Goal: Obtain resource: Obtain resource

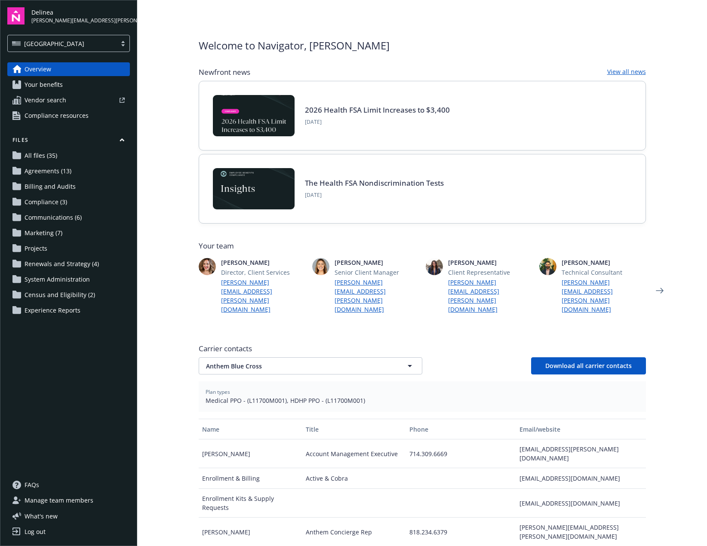
click at [51, 216] on span "Communications (6)" at bounding box center [53, 218] width 57 height 14
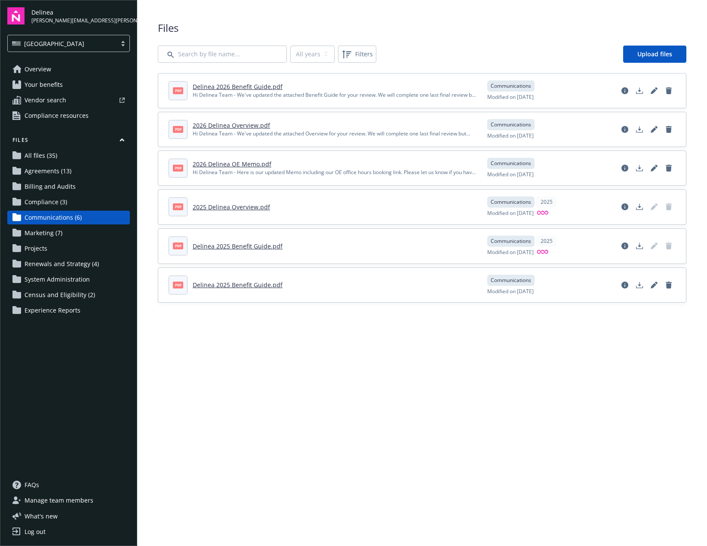
click at [234, 163] on link "2026 Delinea OE Memo.pdf" at bounding box center [232, 164] width 79 height 8
